Goal: Task Accomplishment & Management: Complete application form

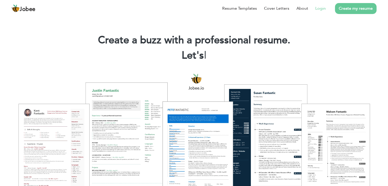
click at [319, 9] on link "Login" at bounding box center [320, 8] width 10 height 6
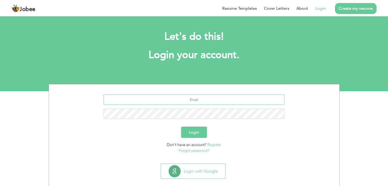
click at [218, 98] on input "text" at bounding box center [194, 100] width 181 height 10
type input "[EMAIL_ADDRESS][DOMAIN_NAME]"
click at [181, 127] on button "Login" at bounding box center [194, 132] width 26 height 11
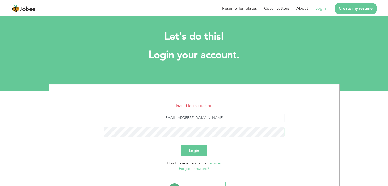
click at [181, 145] on button "Login" at bounding box center [194, 150] width 26 height 11
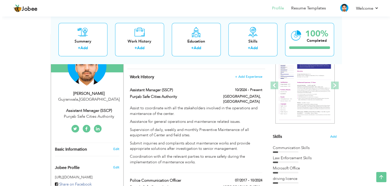
scroll to position [64, 0]
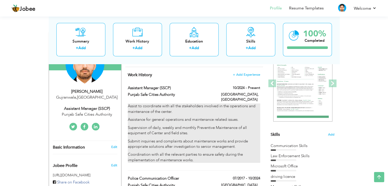
click at [182, 125] on p "Supervision of daily, weekly and monthly Preventive Maintenance of all equipmen…" at bounding box center [194, 130] width 132 height 11
type input "Assistant Manager (SSCP)"
type input "Punjab Safe Cities Authority"
type input "10/2024"
type input "[GEOGRAPHIC_DATA]"
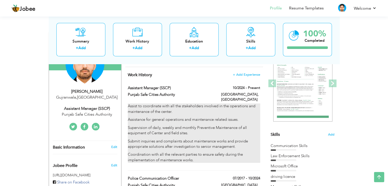
type input "[GEOGRAPHIC_DATA]"
checkbox input "true"
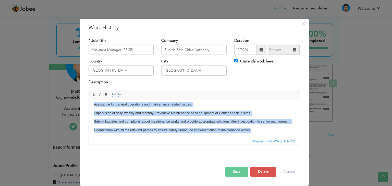
scroll to position [17, 0]
drag, startPoint x: 94, startPoint y: 108, endPoint x: 285, endPoint y: 137, distance: 193.9
click at [285, 137] on html "Assist to coordinate with all the stakeholders involved in the operations and m…" at bounding box center [194, 113] width 211 height 50
copy body "Assist to coordinate with all the stakeholders involved in the operations and m…"
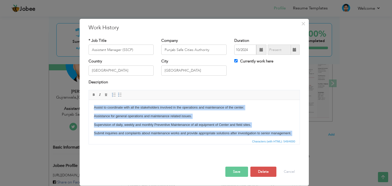
drag, startPoint x: 254, startPoint y: 135, endPoint x: 174, endPoint y: 201, distance: 103.1
click at [89, 101] on html "Assist to coordinate with all the stakeholders involved in the operations and m…" at bounding box center [194, 125] width 211 height 50
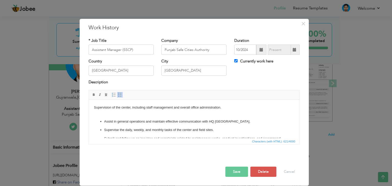
click at [94, 108] on p "Supervision of the center, including staff management and overall office admini…" at bounding box center [194, 110] width 201 height 11
click at [105, 119] on p "Assist in general operations and maintain effective communication with HQ [GEOG…" at bounding box center [194, 121] width 180 height 5
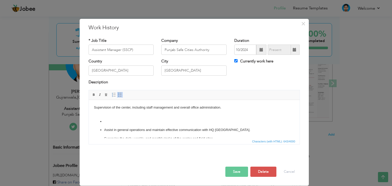
click at [106, 122] on p at bounding box center [194, 121] width 180 height 5
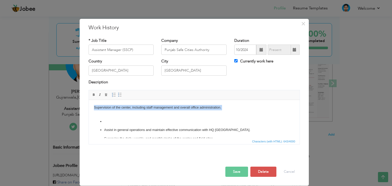
drag, startPoint x: 93, startPoint y: 108, endPoint x: 215, endPoint y: 111, distance: 122.2
click at [215, 111] on html "Supervision of the center, including staff management and overall office admini…" at bounding box center [194, 134] width 211 height 69
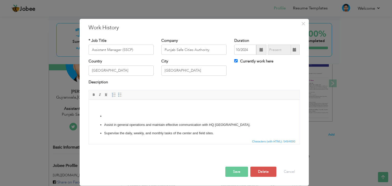
click at [107, 115] on p at bounding box center [194, 116] width 180 height 5
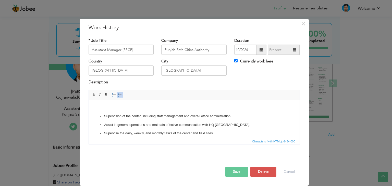
click at [95, 107] on p at bounding box center [194, 107] width 201 height 5
click at [237, 172] on button "Save" at bounding box center [236, 172] width 23 height 10
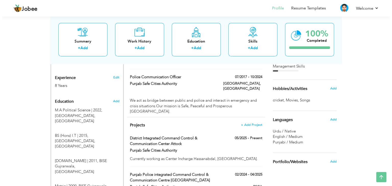
scroll to position [186, 0]
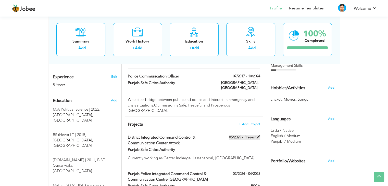
click at [258, 135] on span at bounding box center [259, 137] width 4 height 4
type input "District Integrated Command Control & Communication Center Attock"
type input "Punjab Safe Cities Authority"
type input "05/2025"
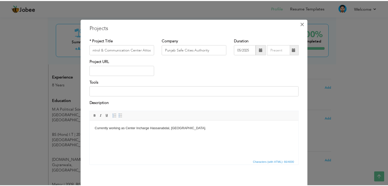
scroll to position [0, 0]
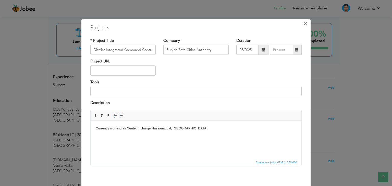
click at [303, 26] on span "×" at bounding box center [305, 23] width 4 height 9
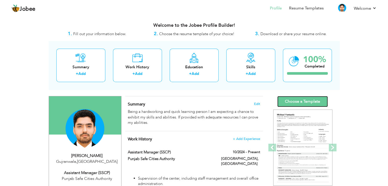
click at [305, 103] on link "Choose a Template" at bounding box center [302, 101] width 51 height 11
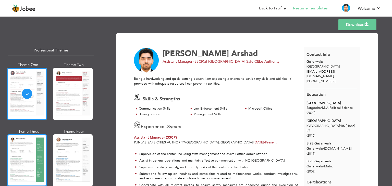
click at [33, 153] on div at bounding box center [27, 160] width 40 height 52
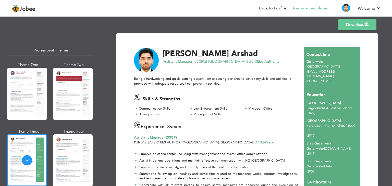
click at [356, 27] on link "Download" at bounding box center [357, 24] width 38 height 11
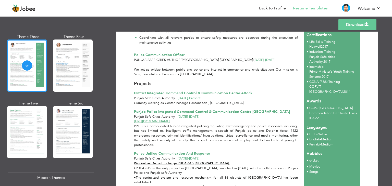
scroll to position [92, 0]
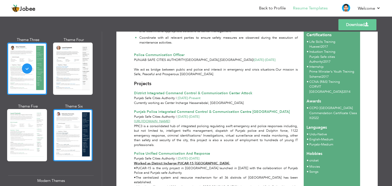
click at [72, 131] on div at bounding box center [73, 135] width 40 height 52
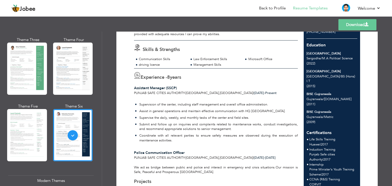
scroll to position [48, 0]
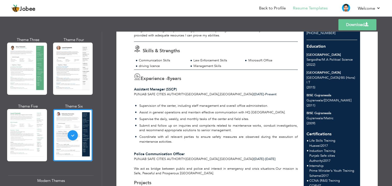
click at [355, 29] on link "Download" at bounding box center [357, 24] width 38 height 11
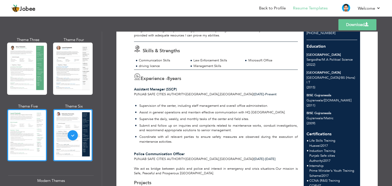
click at [32, 136] on div at bounding box center [27, 135] width 40 height 52
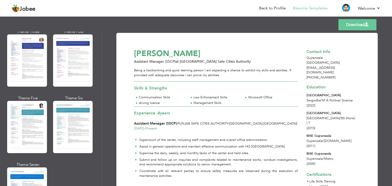
scroll to position [699, 0]
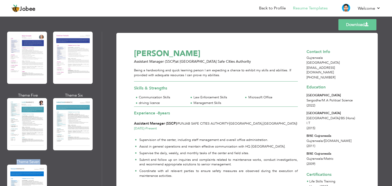
drag, startPoint x: 102, startPoint y: 150, endPoint x: 100, endPoint y: 155, distance: 5.1
click at [100, 155] on div "Professional Themes Theme One Theme Two Theme Three Theme Four" at bounding box center [196, 109] width 392 height 155
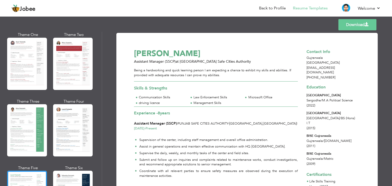
scroll to position [28, 0]
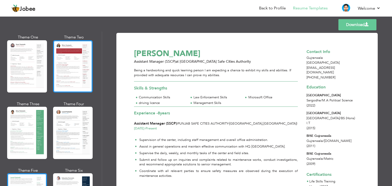
click at [79, 56] on div at bounding box center [73, 66] width 40 height 52
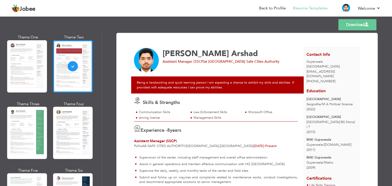
drag, startPoint x: 390, startPoint y: 63, endPoint x: 391, endPoint y: 83, distance: 20.7
click at [391, 83] on div "Download Muhammad Jawad Arshad Assistant Manager (SSCP) at Punjab Safe Cities A…" at bounding box center [247, 109] width 290 height 155
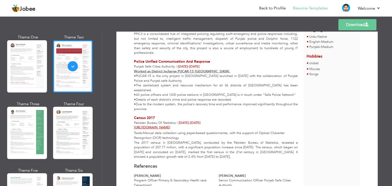
scroll to position [256, 0]
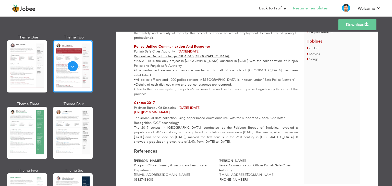
click at [355, 28] on link "Download" at bounding box center [357, 24] width 38 height 11
click at [273, 10] on link "Back to Profile" at bounding box center [272, 8] width 27 height 6
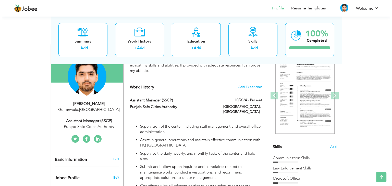
scroll to position [53, 0]
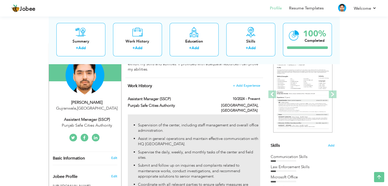
click at [240, 125] on p "Supervision of the center, including staff management and overall office admini…" at bounding box center [199, 128] width 122 height 11
type input "Assistant Manager (SSCP)"
type input "Punjab Safe Cities Authority"
type input "10/2024"
type input "[GEOGRAPHIC_DATA]"
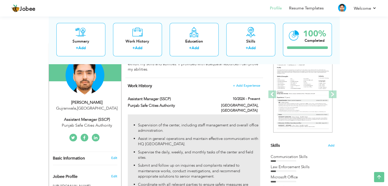
type input "[GEOGRAPHIC_DATA]"
checkbox input "true"
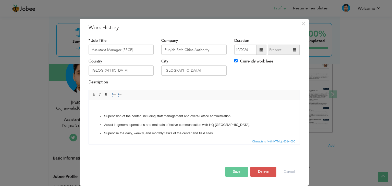
click at [104, 108] on p at bounding box center [194, 107] width 201 height 5
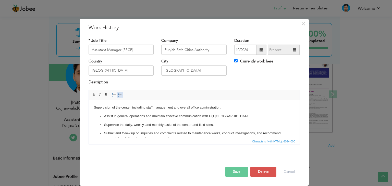
click at [118, 94] on span at bounding box center [120, 95] width 4 height 4
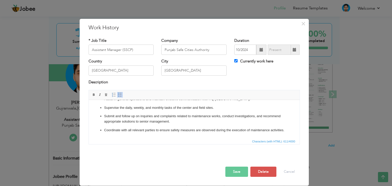
scroll to position [0, 0]
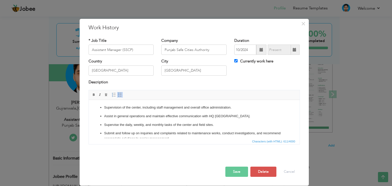
drag, startPoint x: 297, startPoint y: 113, endPoint x: 388, endPoint y: 189, distance: 118.1
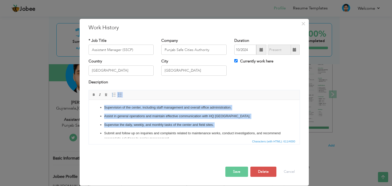
scroll to position [22, 0]
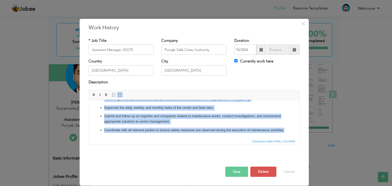
drag, startPoint x: 97, startPoint y: 107, endPoint x: 126, endPoint y: 137, distance: 41.5
click at [126, 137] on html "Supervision of the center, including staff management and overall office admini…" at bounding box center [194, 110] width 211 height 55
click at [148, 130] on p "Coordinate with all relevant parties to ensure safety measures are observed dur…" at bounding box center [194, 130] width 180 height 5
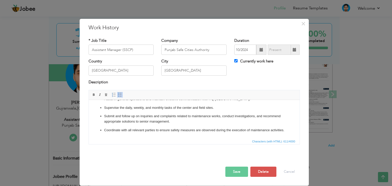
click at [231, 172] on button "Save" at bounding box center [236, 172] width 23 height 10
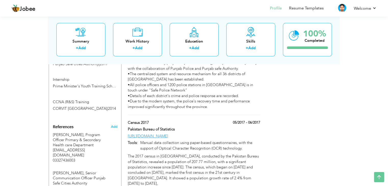
scroll to position [399, 0]
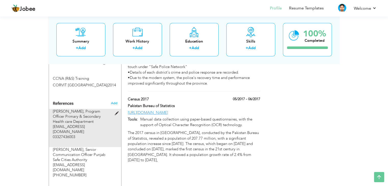
click at [118, 112] on span at bounding box center [118, 114] width 6 height 4
type input "[PERSON_NAME]"
type input "Program Officer Primary & Secondary Health care Department"
type input "[EMAIL_ADDRESS][DOMAIN_NAME]"
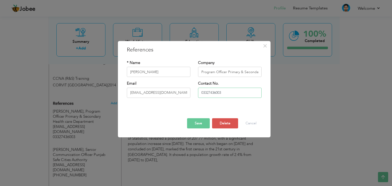
click at [200, 95] on input "03327436003" at bounding box center [230, 93] width 64 height 10
type input "[PHONE_NUMBER]"
click at [201, 127] on button "Save" at bounding box center [198, 123] width 23 height 10
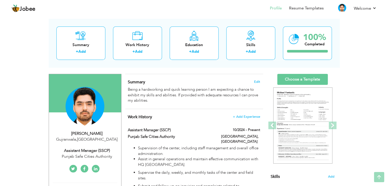
scroll to position [0, 0]
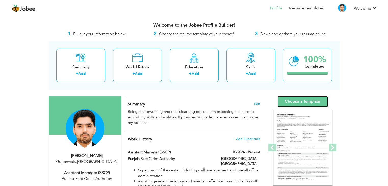
click at [294, 102] on link "Choose a Template" at bounding box center [302, 101] width 51 height 11
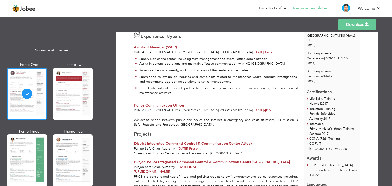
scroll to position [89, 0]
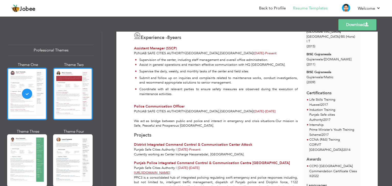
click at [76, 94] on div at bounding box center [73, 94] width 40 height 52
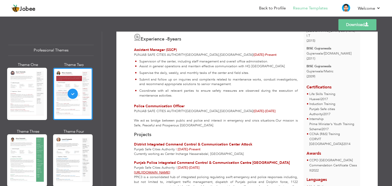
scroll to position [0, 0]
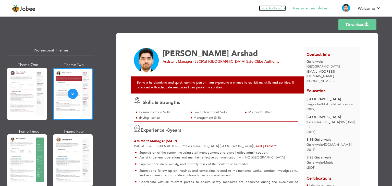
click at [279, 7] on link "Back to Profile" at bounding box center [272, 8] width 27 height 6
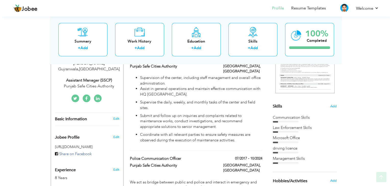
scroll to position [97, 0]
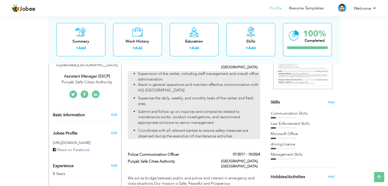
click at [236, 130] on p "Coordinate with all relevant parties to ensure safety measures are observed dur…" at bounding box center [199, 133] width 122 height 11
type input "Assistant Manager (SSCP)"
type input "Punjab Safe Cities Authority"
type input "10/2024"
type input "[GEOGRAPHIC_DATA]"
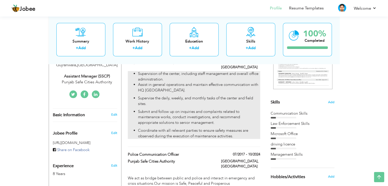
type input "[GEOGRAPHIC_DATA]"
checkbox input "true"
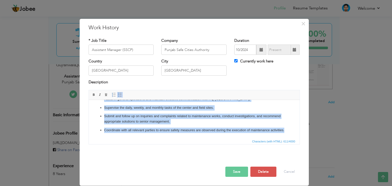
scroll to position [22, 0]
drag, startPoint x: 104, startPoint y: 106, endPoint x: 263, endPoint y: 245, distance: 210.6
click at [174, 138] on html "Supervision of the center, including staff management and overall office admini…" at bounding box center [194, 110] width 211 height 55
copy ul "Supervision of the center, including staff management and overall office admini…"
click at [130, 132] on p "Coordinate with all relevant parties to ensure safety measures are observed dur…" at bounding box center [194, 130] width 180 height 5
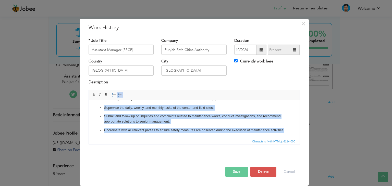
scroll to position [0, 0]
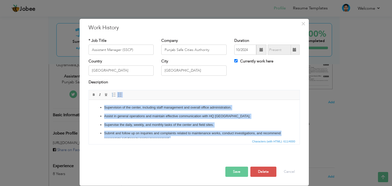
drag, startPoint x: 120, startPoint y: 131, endPoint x: 171, endPoint y: 187, distance: 76.2
click at [89, 100] on html "Supervision of the center, including staff management and overall office admini…" at bounding box center [194, 127] width 211 height 55
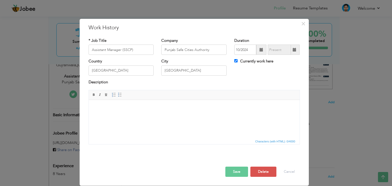
drag, startPoint x: 178, startPoint y: 124, endPoint x: 140, endPoint y: 119, distance: 38.5
click at [140, 116] on html at bounding box center [194, 108] width 211 height 16
click at [160, 116] on html at bounding box center [194, 108] width 211 height 16
drag, startPoint x: 160, startPoint y: 124, endPoint x: 125, endPoint y: 107, distance: 38.6
click at [125, 107] on body at bounding box center [194, 107] width 201 height 5
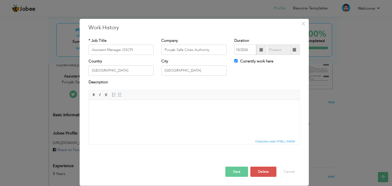
click at [164, 116] on html at bounding box center [194, 108] width 211 height 16
drag, startPoint x: 164, startPoint y: 116, endPoint x: 148, endPoint y: 114, distance: 15.9
click at [148, 114] on html at bounding box center [194, 108] width 211 height 16
click at [130, 116] on html at bounding box center [194, 108] width 211 height 16
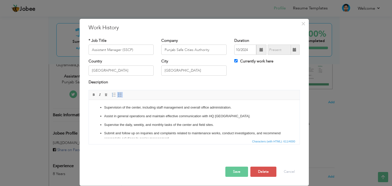
click at [238, 172] on button "Save" at bounding box center [236, 172] width 23 height 10
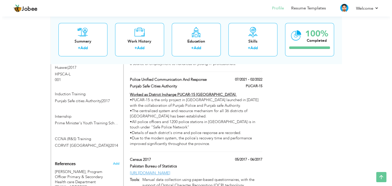
scroll to position [341, 0]
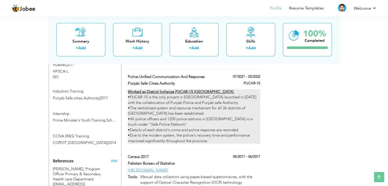
click at [213, 112] on div "Worked as District Incharge PUCAR-15 Gujranwala. •PUCAR-15 is the only project …" at bounding box center [194, 116] width 132 height 55
type input "Police Unified Communication And Response"
type input "Punjab Safe Cities Authority"
type input "07/2021"
type input "02/2022"
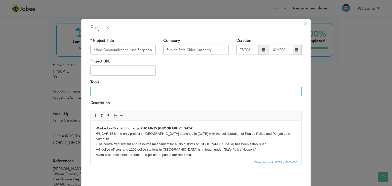
scroll to position [0, 0]
click at [234, 90] on input at bounding box center [195, 91] width 211 height 10
drag, startPoint x: 91, startPoint y: 50, endPoint x: 173, endPoint y: 55, distance: 82.3
click at [173, 55] on div "* Project Title Police Unified Communication And Response Company Punjab Safe C…" at bounding box center [195, 48] width 219 height 21
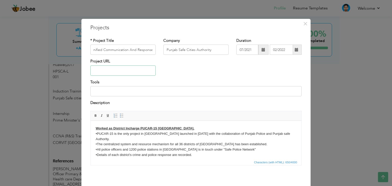
scroll to position [0, 0]
click at [132, 69] on input "text" at bounding box center [122, 71] width 65 height 10
click at [145, 88] on input at bounding box center [195, 91] width 211 height 10
click at [272, 156] on body "Worked as District Incharge PUCAR-15 Gujranwala. •PUCAR-15 is the only project …" at bounding box center [196, 144] width 201 height 37
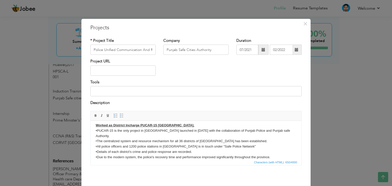
scroll to position [20, 0]
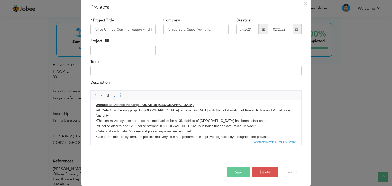
click at [235, 170] on button "Save" at bounding box center [238, 172] width 23 height 10
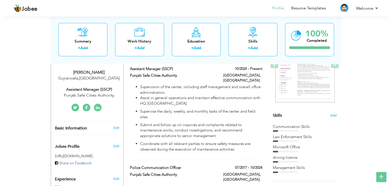
scroll to position [82, 0]
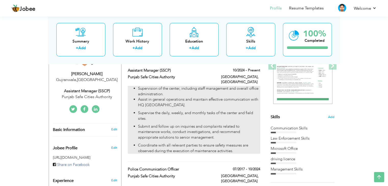
click at [219, 124] on p "Submit and follow up on inquiries and complaints related to maintenance works, …" at bounding box center [199, 132] width 122 height 16
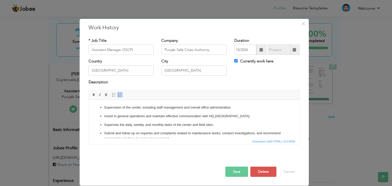
click at [97, 108] on ul "Supervision of the center, including staff management and overall office admini…" at bounding box center [194, 127] width 201 height 45
click at [99, 107] on ul "Supervision of the center, including staff management and overall office admini…" at bounding box center [194, 127] width 201 height 45
click at [104, 115] on p "Assist in general operations and maintain effective communication with HQ [GEOG…" at bounding box center [194, 116] width 180 height 5
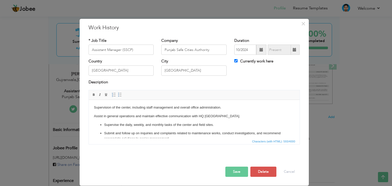
click at [103, 124] on ul "Supervise the daily, weekly, and monthly tasks of the center and field sites. S…" at bounding box center [194, 136] width 201 height 28
click at [104, 133] on p "Submit and follow up on inquiries and complaints related to maintenance works, …" at bounding box center [194, 136] width 180 height 11
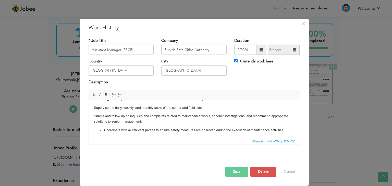
drag, startPoint x: 298, startPoint y: 113, endPoint x: 391, endPoint y: 232, distance: 150.8
click at [104, 128] on p "Coordinate with all relevant parties to ensure safety measures are observed dur…" at bounding box center [194, 130] width 180 height 5
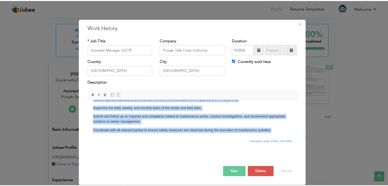
scroll to position [0, 0]
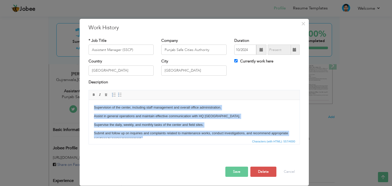
drag, startPoint x: 275, startPoint y: 133, endPoint x: 124, endPoint y: 179, distance: 157.8
click at [89, 100] on html "Supervision of the center, including staff management and overall office admini…" at bounding box center [194, 127] width 211 height 55
click at [118, 94] on span at bounding box center [120, 95] width 4 height 4
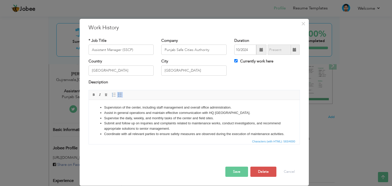
click at [201, 122] on li "Submit and follow up on inquiries and complaints related to maintenance works, …" at bounding box center [194, 126] width 180 height 11
click at [241, 173] on button "Save" at bounding box center [236, 172] width 23 height 10
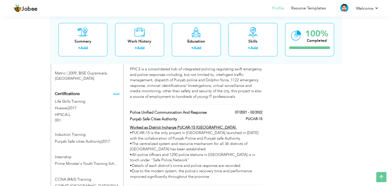
scroll to position [299, 0]
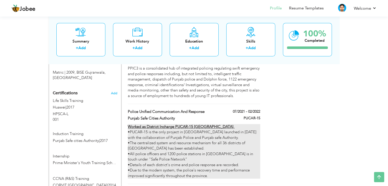
click at [236, 145] on div "Worked as District Incharge PUCAR-15 Gujranwala. •PUCAR-15 is the only project …" at bounding box center [194, 151] width 132 height 55
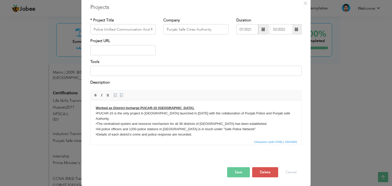
scroll to position [0, 0]
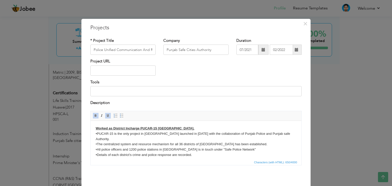
click at [98, 134] on body "Worked as District Incharge PUCAR-15 Gujranwala. •PUCAR-15 is the only project …" at bounding box center [196, 144] width 201 height 37
click at [97, 139] on body "Worked as District Incharge PUCAR-15 Gujranwala. PUCAR-15 is the only project i…" at bounding box center [196, 144] width 201 height 37
click at [97, 143] on body "Worked as District Incharge PUCAR-15 Gujranwala. PUCAR-15 is the only project i…" at bounding box center [196, 144] width 201 height 37
click at [97, 148] on body "Worked as District Incharge PUCAR-15 Gujranwala. PUCAR-15 is the only project i…" at bounding box center [196, 144] width 201 height 37
click at [99, 153] on body "Worked as District Incharge PUCAR-15 Gujranwala. PUCAR-15 is the only project i…" at bounding box center [196, 144] width 201 height 37
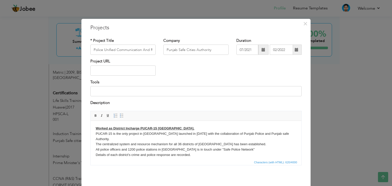
scroll to position [4, 0]
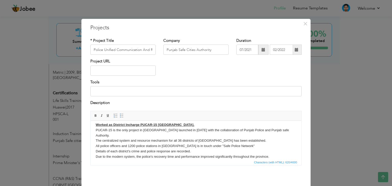
drag, startPoint x: 300, startPoint y: 143, endPoint x: 390, endPoint y: 282, distance: 166.0
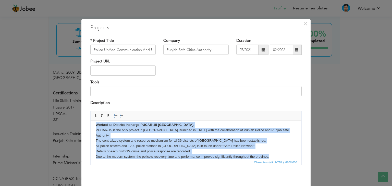
scroll to position [0, 0]
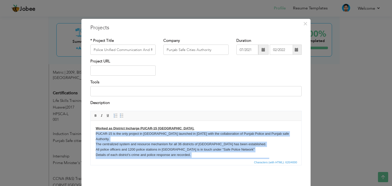
drag, startPoint x: 271, startPoint y: 149, endPoint x: 86, endPoint y: 134, distance: 186.1
click at [91, 134] on html "Worked as District Incharge PUCAR-15 Gujranwala. PUCAR-15 is the only project i…" at bounding box center [196, 144] width 211 height 47
click at [120, 114] on span at bounding box center [122, 116] width 4 height 4
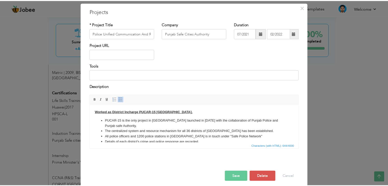
scroll to position [20, 0]
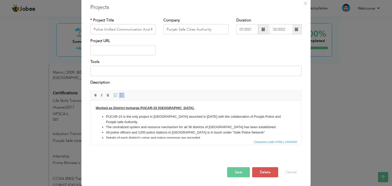
click at [245, 172] on button "Save" at bounding box center [238, 172] width 23 height 10
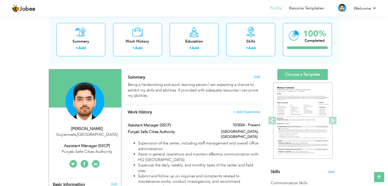
scroll to position [12, 0]
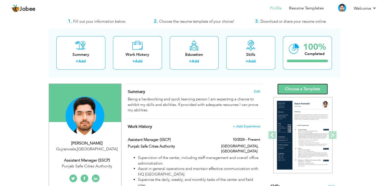
click at [307, 91] on link "Choose a Template" at bounding box center [302, 89] width 51 height 11
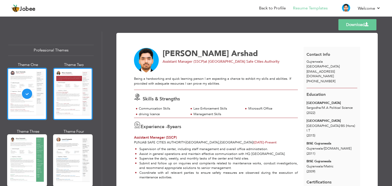
click at [74, 90] on div at bounding box center [73, 94] width 40 height 52
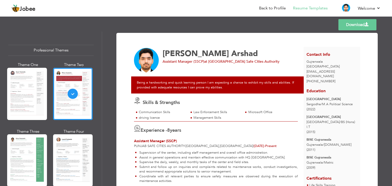
click at [351, 22] on link "Download" at bounding box center [357, 24] width 38 height 11
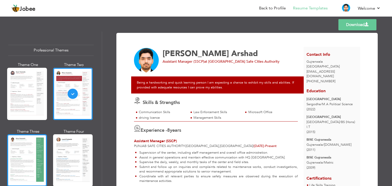
click at [39, 150] on div at bounding box center [27, 160] width 40 height 52
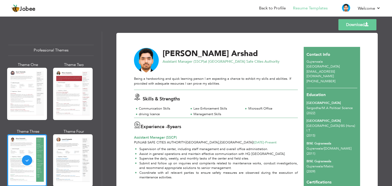
click at [363, 24] on link "Download" at bounding box center [357, 24] width 38 height 11
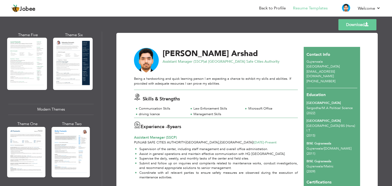
scroll to position [165, 0]
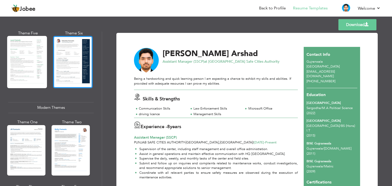
click at [77, 68] on div at bounding box center [73, 62] width 40 height 52
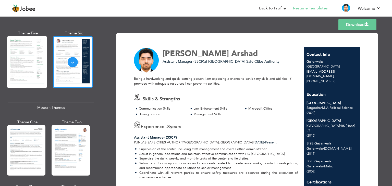
drag, startPoint x: 212, startPoint y: 98, endPoint x: 361, endPoint y: 23, distance: 167.7
click at [361, 23] on link "Download" at bounding box center [357, 24] width 38 height 11
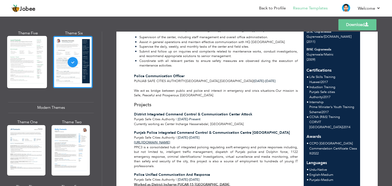
scroll to position [0, 0]
